Goal: Navigation & Orientation: Find specific page/section

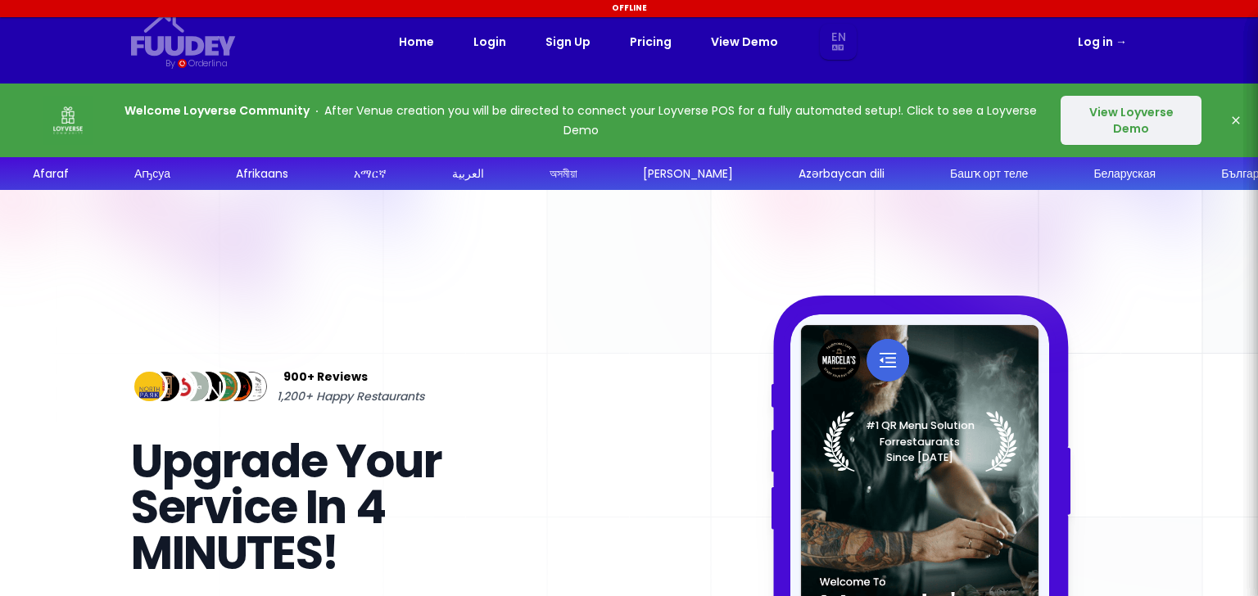
select select "en"
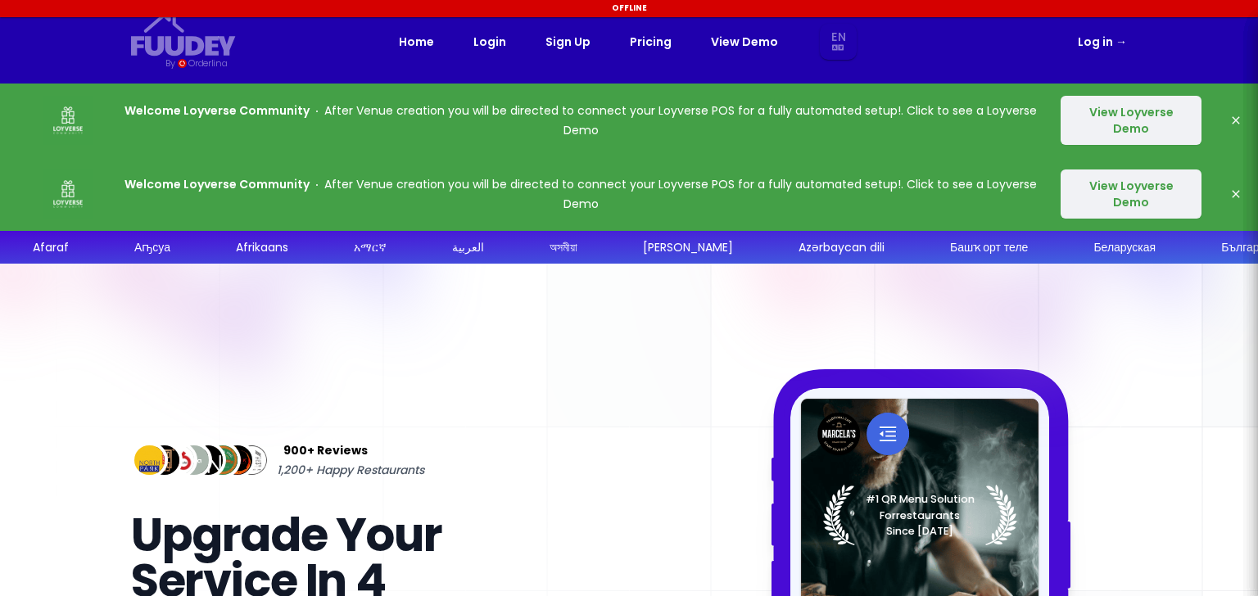
select select "en"
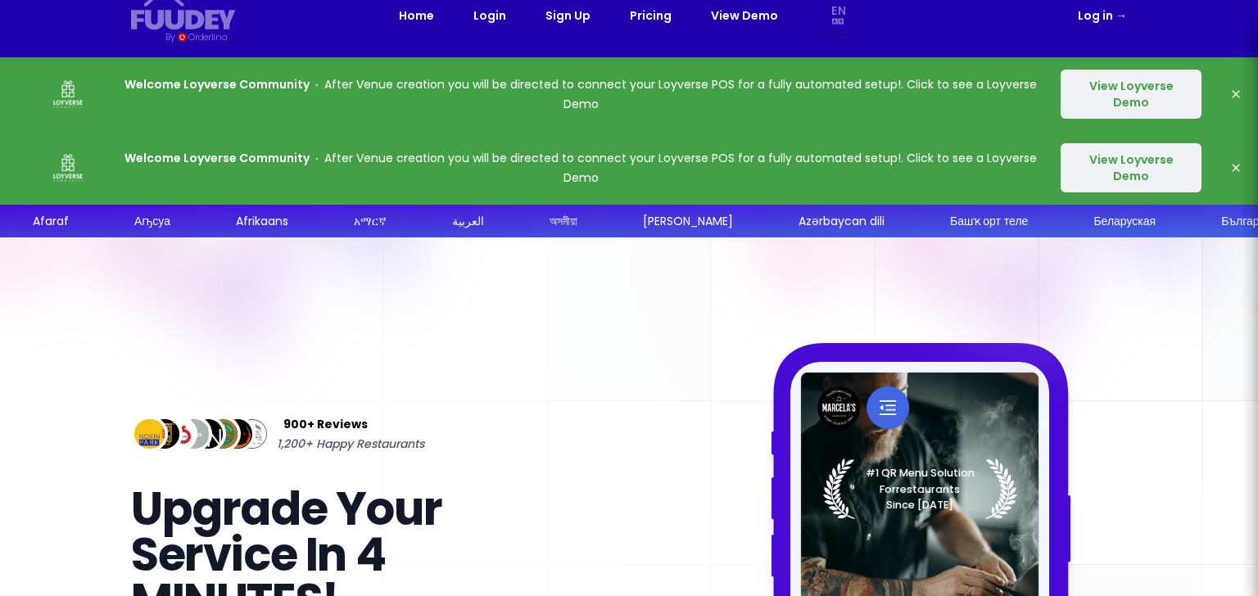
scroll to position [29, 0]
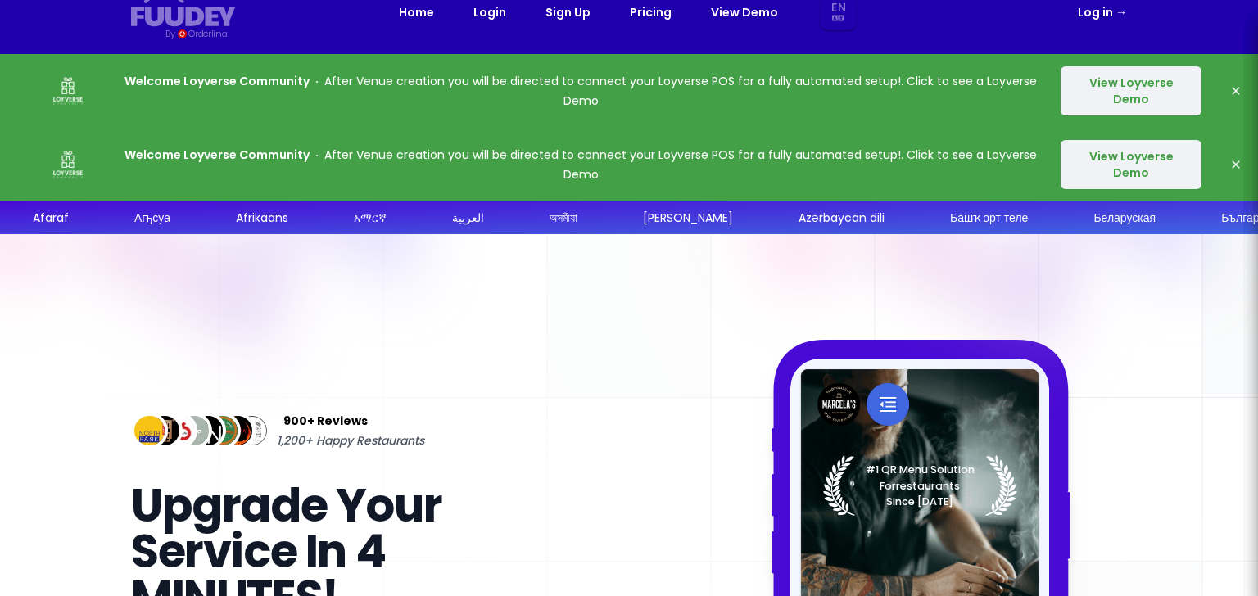
select select "en"
